Goal: Obtain resource: Obtain resource

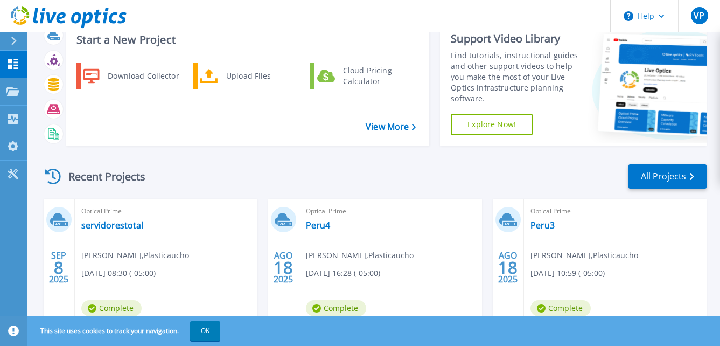
scroll to position [54, 0]
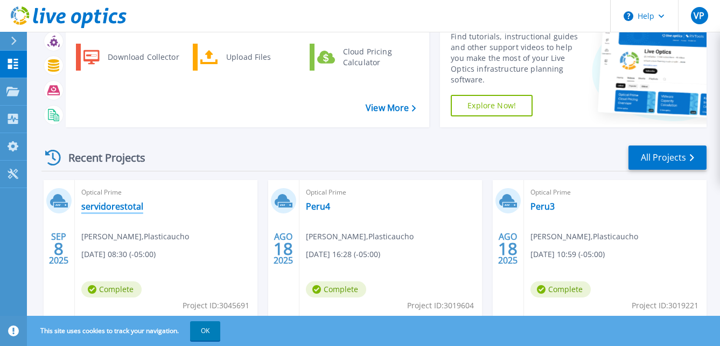
click at [126, 208] on link "servidorestotal" at bounding box center [112, 206] width 62 height 11
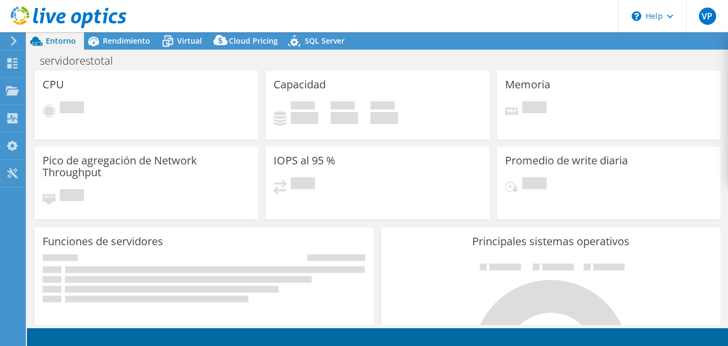
select select "USD"
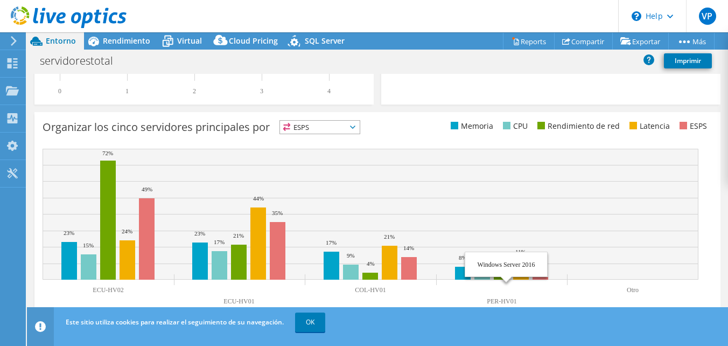
scroll to position [414, 0]
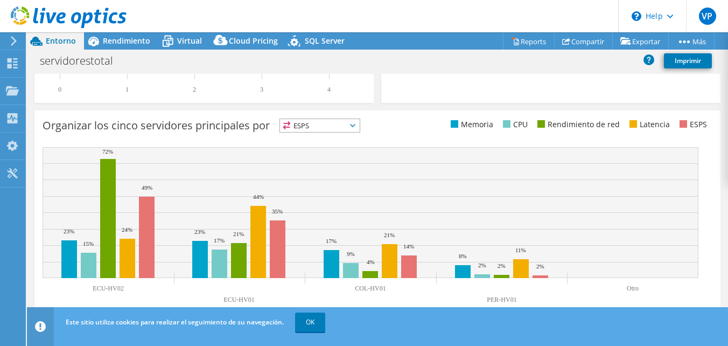
click at [328, 124] on span "ESPS" at bounding box center [320, 125] width 80 height 13
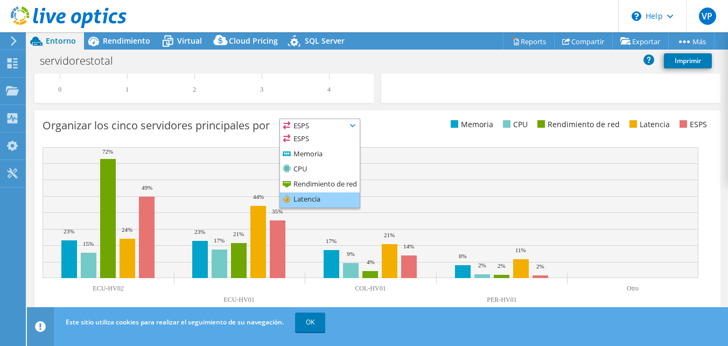
click at [327, 200] on li "Latencia" at bounding box center [320, 199] width 80 height 15
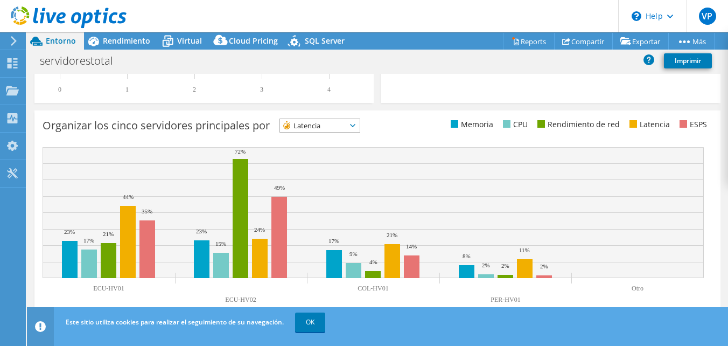
click at [334, 127] on span "Latencia" at bounding box center [313, 125] width 66 height 13
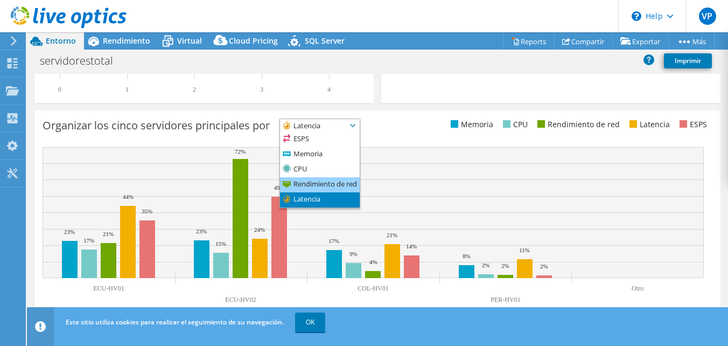
click at [320, 183] on li "Rendimiento de red" at bounding box center [320, 184] width 80 height 15
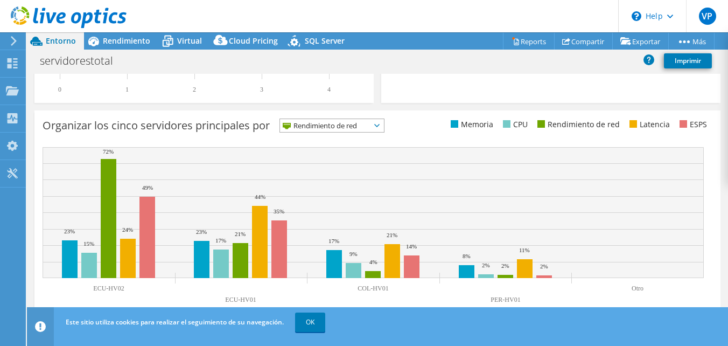
click at [355, 126] on span "Rendimiento de red" at bounding box center [325, 125] width 90 height 13
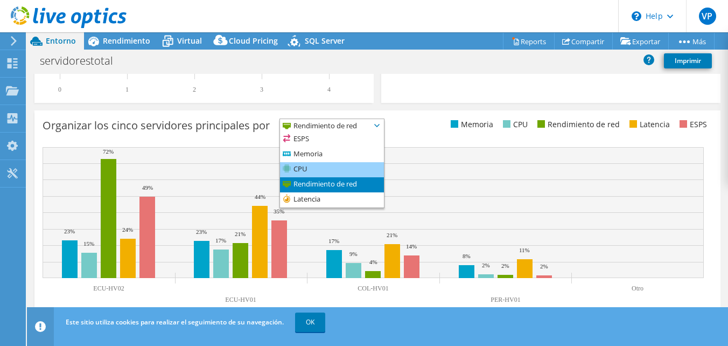
click at [314, 170] on li "CPU" at bounding box center [332, 169] width 104 height 15
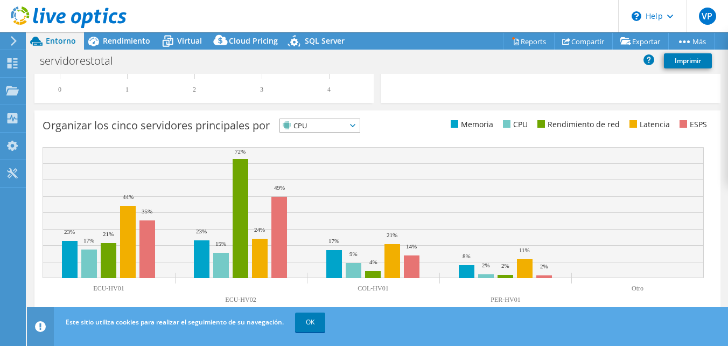
click at [345, 123] on span "CPU" at bounding box center [313, 125] width 66 height 13
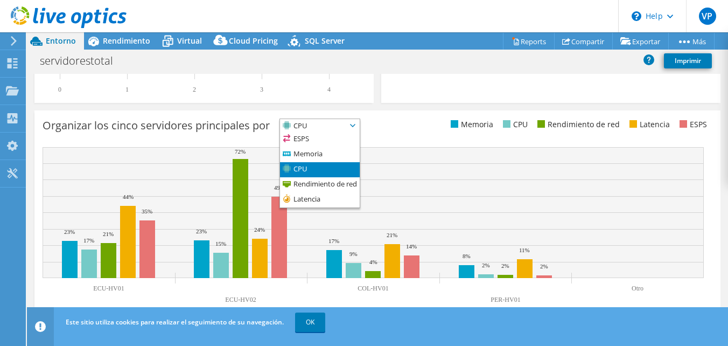
click at [385, 131] on div "Organizar [PERSON_NAME] servidores principales por CPU ESPS" at bounding box center [378, 127] width 670 height 18
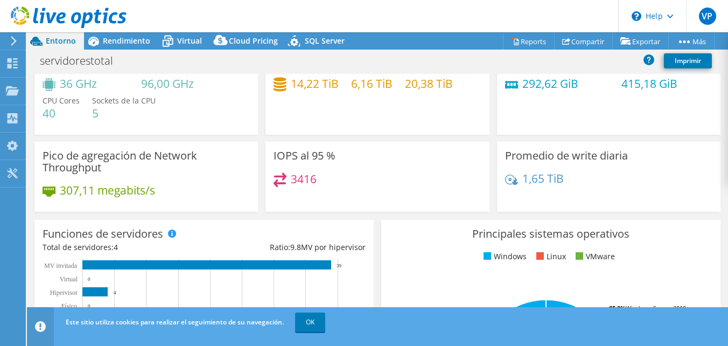
scroll to position [0, 0]
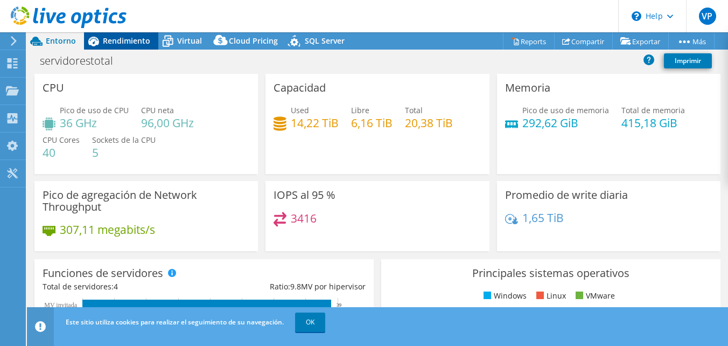
click at [130, 38] on span "Rendimiento" at bounding box center [126, 41] width 47 height 10
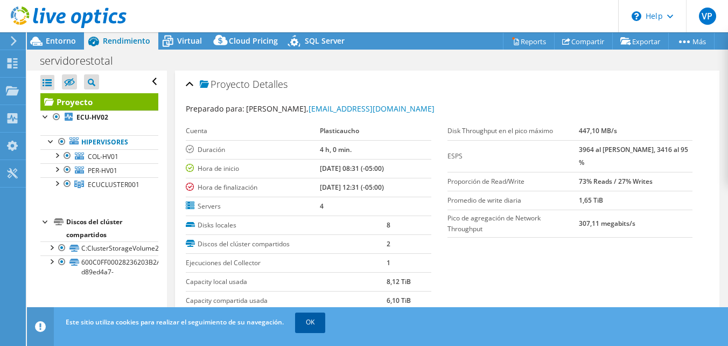
drag, startPoint x: 297, startPoint y: 327, endPoint x: 303, endPoint y: 322, distance: 8.0
click at [297, 327] on link "OK" at bounding box center [310, 321] width 30 height 19
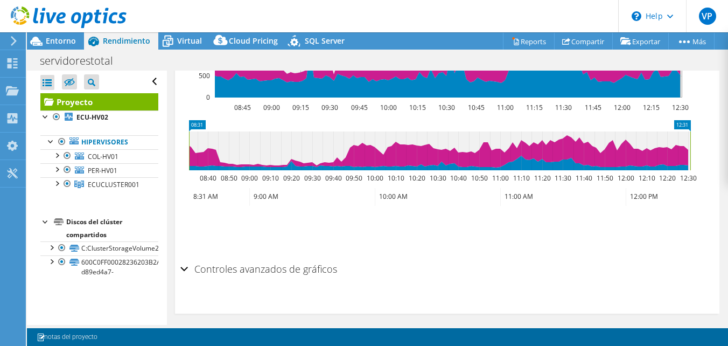
scroll to position [504, 0]
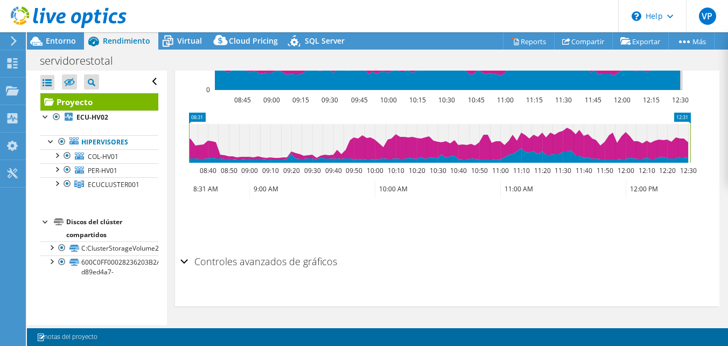
click at [180, 264] on div "Controles avanzados de gráficos" at bounding box center [446, 261] width 533 height 23
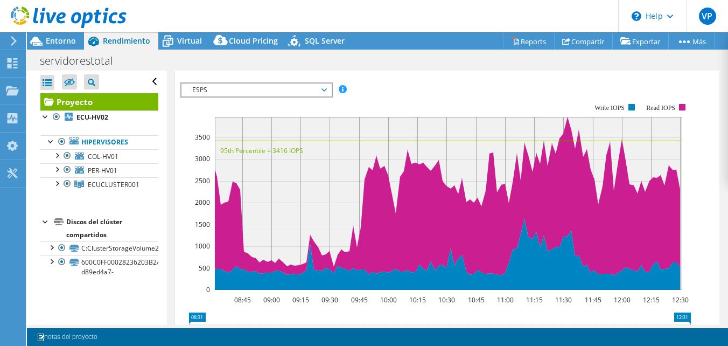
scroll to position [170, 0]
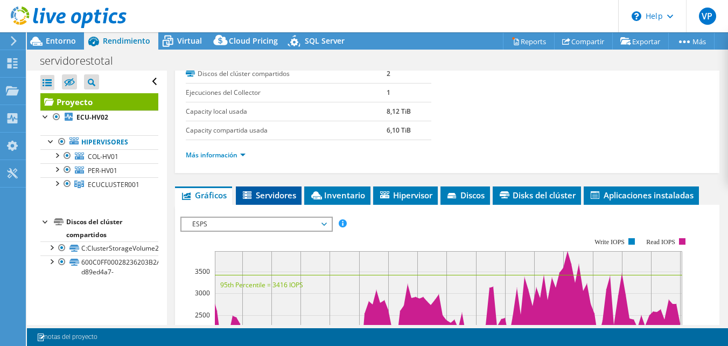
click at [285, 196] on span "Servidores" at bounding box center [268, 194] width 55 height 11
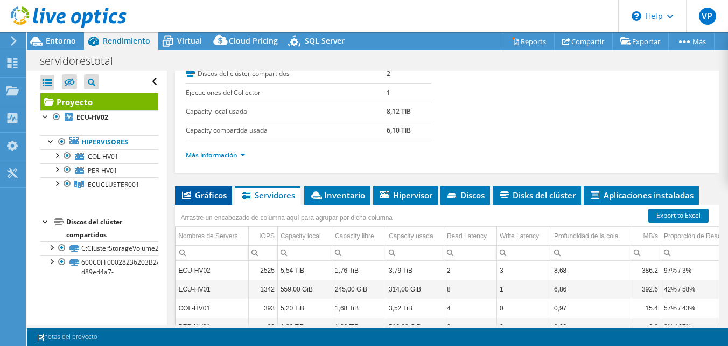
click at [213, 194] on span "Gráficos" at bounding box center [203, 194] width 46 height 11
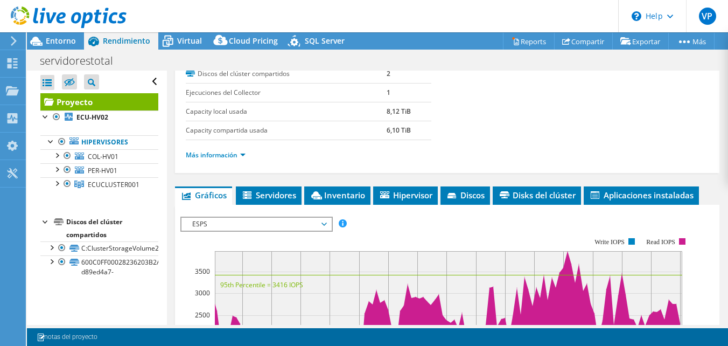
click at [324, 225] on span "ESPS" at bounding box center [256, 223] width 138 height 13
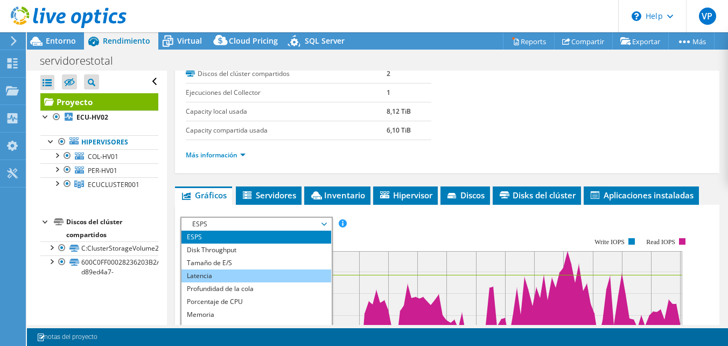
click at [229, 273] on li "Latencia" at bounding box center [255, 275] width 149 height 13
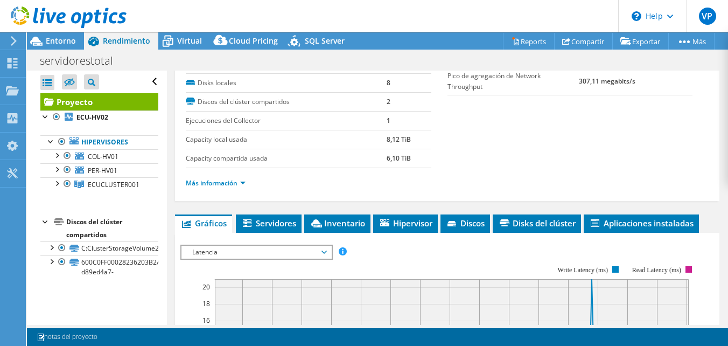
scroll to position [116, 0]
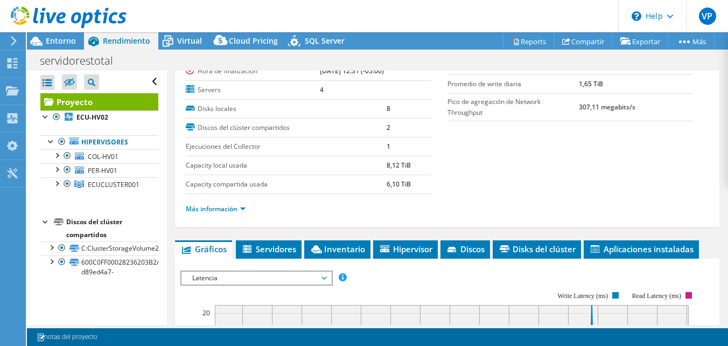
click at [230, 280] on span "Latencia" at bounding box center [256, 277] width 138 height 13
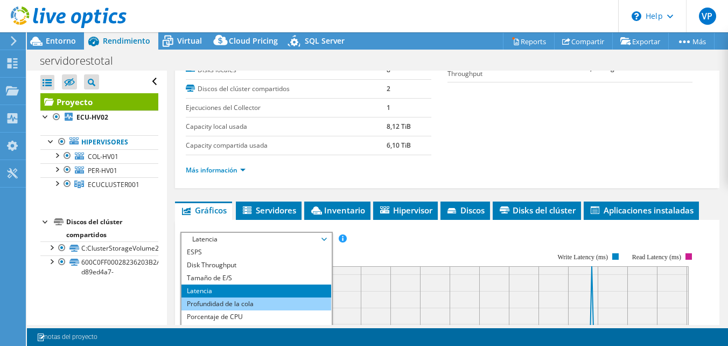
scroll to position [170, 0]
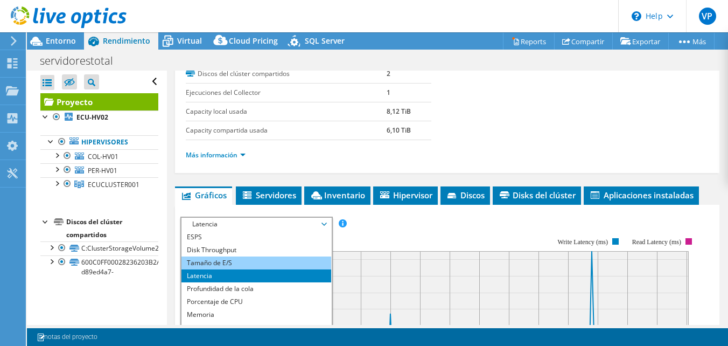
click at [245, 263] on li "Tamaño de E/S" at bounding box center [255, 262] width 149 height 13
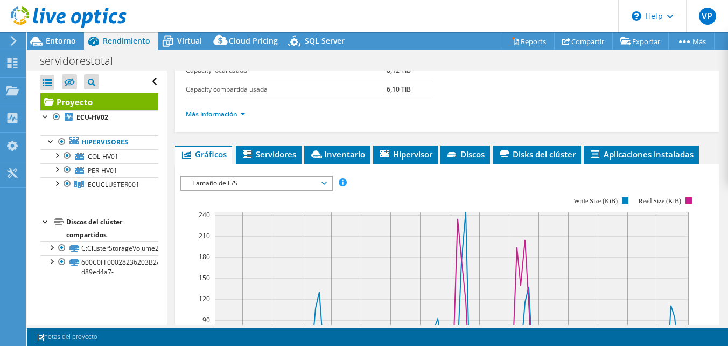
scroll to position [278, 0]
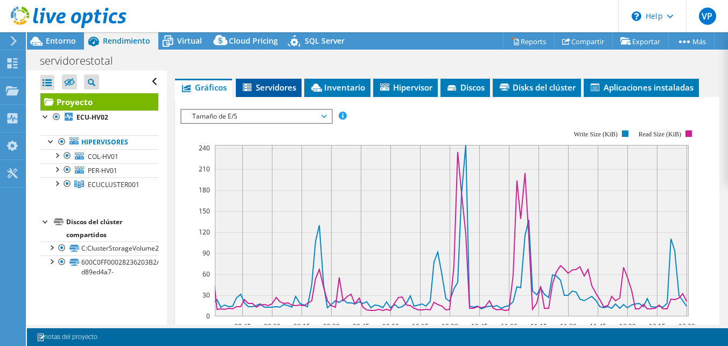
click at [292, 88] on span "Servidores" at bounding box center [268, 87] width 55 height 11
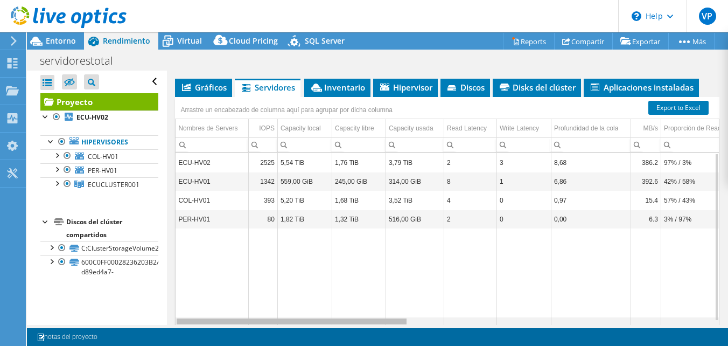
drag, startPoint x: 384, startPoint y: 322, endPoint x: 306, endPoint y: 316, distance: 78.3
click at [306, 316] on body "VP Usuario final [PERSON_NAME] [EMAIL_ADDRESS][DOMAIN_NAME] Plasticaucho My Pro…" at bounding box center [364, 173] width 728 height 346
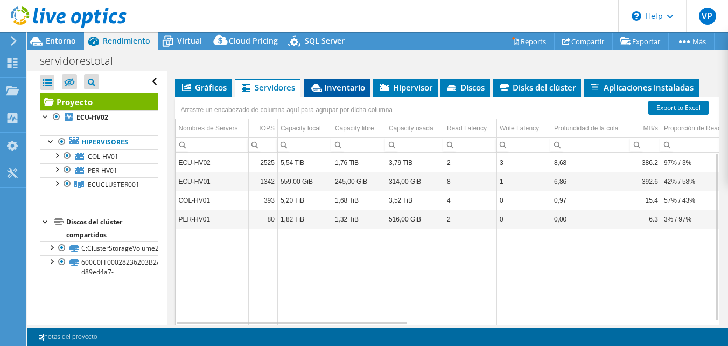
click at [350, 88] on span "Inventario" at bounding box center [337, 87] width 55 height 11
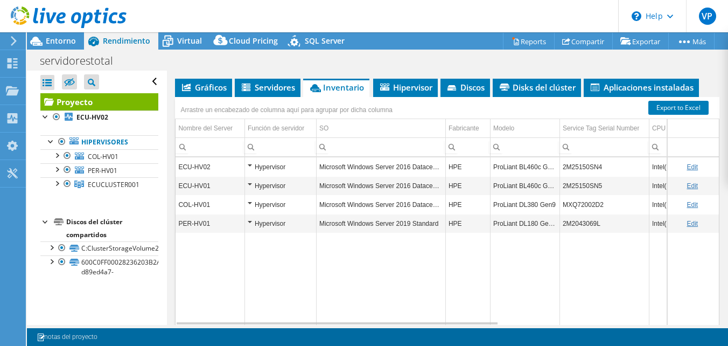
click at [252, 166] on div "Hypervisor" at bounding box center [281, 166] width 66 height 13
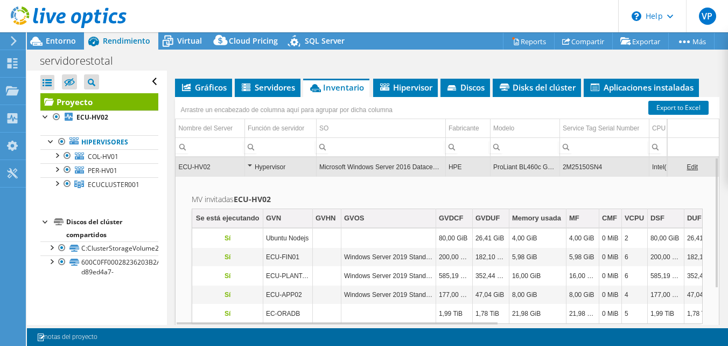
click at [252, 166] on div "Hypervisor" at bounding box center [281, 166] width 66 height 13
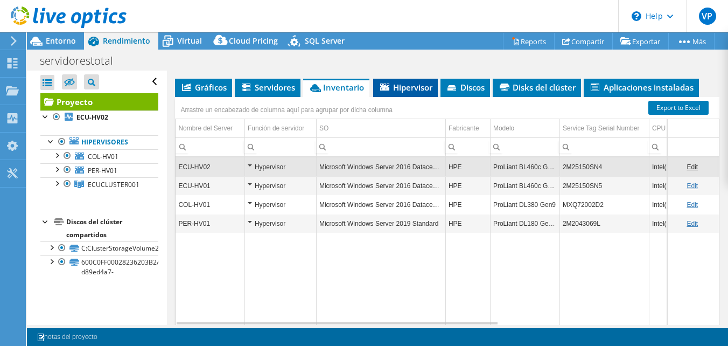
click at [414, 96] on li "Hipervisor" at bounding box center [405, 88] width 65 height 18
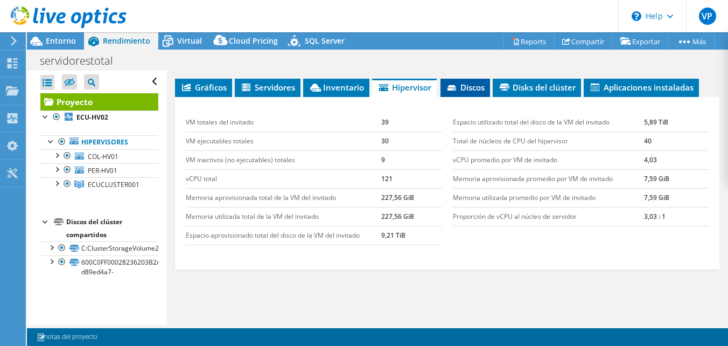
click at [470, 91] on span "Discos" at bounding box center [465, 87] width 39 height 11
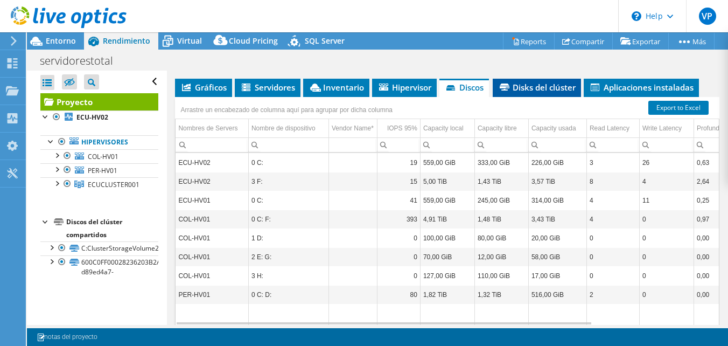
click at [569, 90] on span "Disks del clúster" at bounding box center [537, 87] width 78 height 11
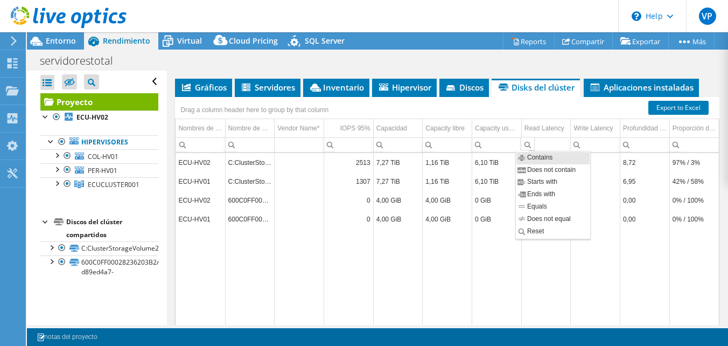
click at [523, 143] on div "Column Read Latency, Filter cell" at bounding box center [528, 143] width 14 height 13
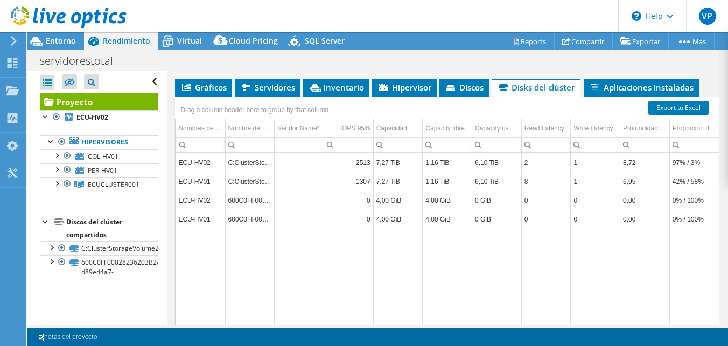
click at [489, 265] on td "Data grid" at bounding box center [497, 276] width 50 height 96
click at [672, 128] on div "Proporción de Read/Write" at bounding box center [694, 128] width 44 height 13
click at [674, 126] on div "Proporción de Read/Write" at bounding box center [689, 128] width 34 height 13
click at [628, 86] on span "Aplicaciones instaladas" at bounding box center [641, 87] width 104 height 11
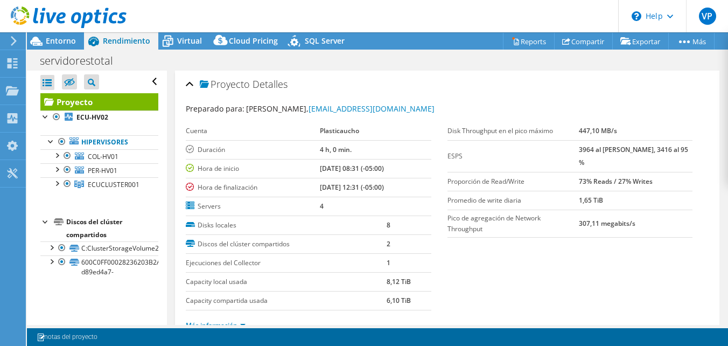
scroll to position [1795, 0]
click at [531, 41] on link "Reports" at bounding box center [529, 41] width 52 height 17
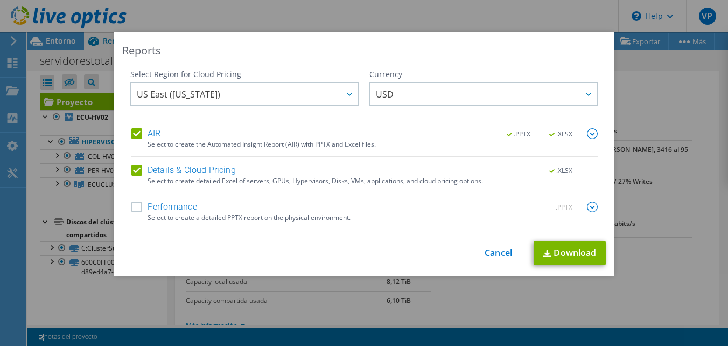
click at [125, 203] on div "Select Region for Cloud Pricing Asia Pacific ([GEOGRAPHIC_DATA]) [GEOGRAPHIC_DA…" at bounding box center [363, 149] width 483 height 161
click at [131, 205] on label "Performance" at bounding box center [164, 206] width 66 height 11
click at [0, 0] on input "Performance" at bounding box center [0, 0] width 0 height 0
click at [561, 250] on link "Download" at bounding box center [569, 253] width 72 height 24
